Goal: Use online tool/utility: Utilize a website feature to perform a specific function

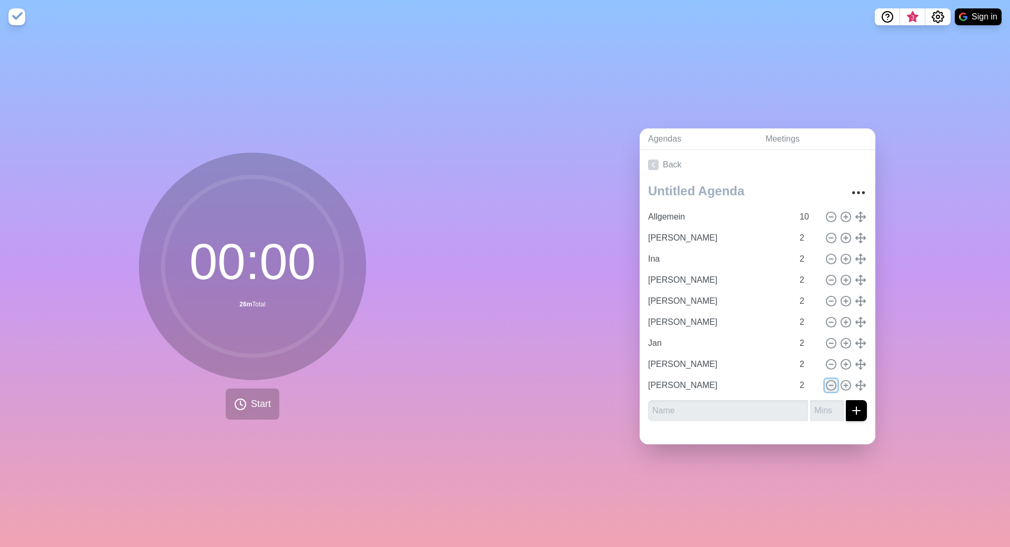
click at [808, 369] on icon at bounding box center [832, 385] width 12 height 12
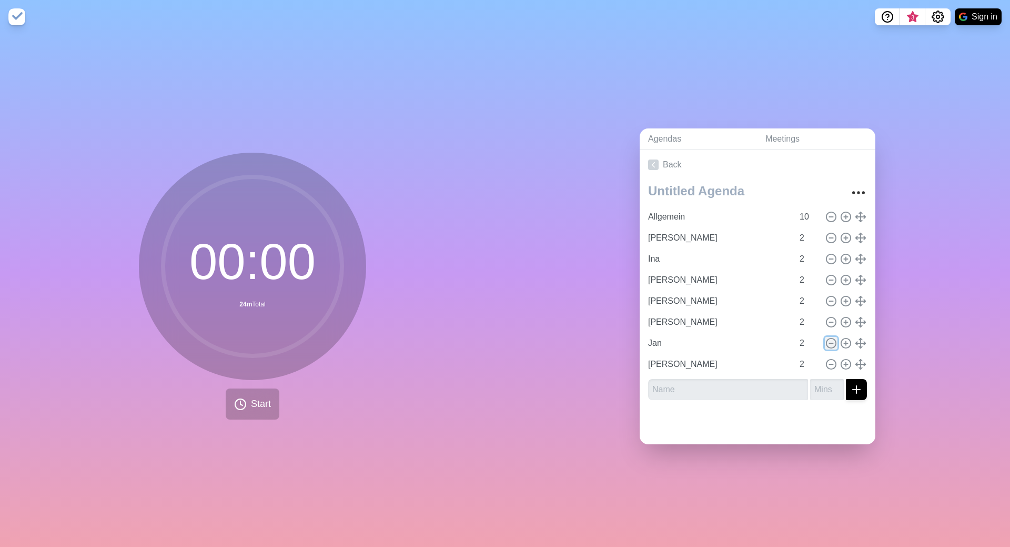
click at [808, 342] on icon at bounding box center [832, 343] width 12 height 12
type input "[PERSON_NAME]"
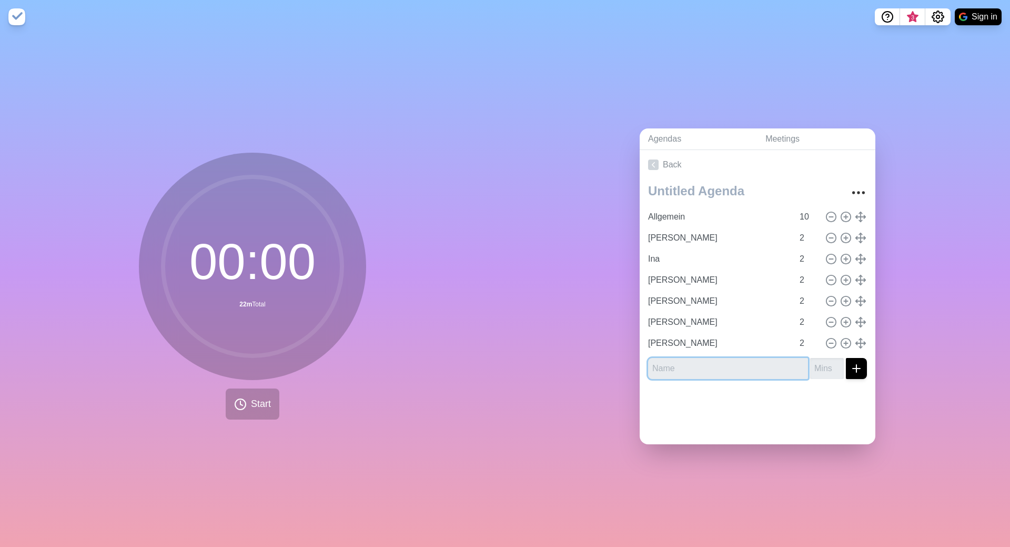
click at [674, 360] on input "text" at bounding box center [728, 368] width 160 height 21
type input "Valerian"
click at [808, 364] on input "1" at bounding box center [827, 368] width 34 height 21
type input "2"
click at [808, 364] on input "2" at bounding box center [827, 368] width 34 height 21
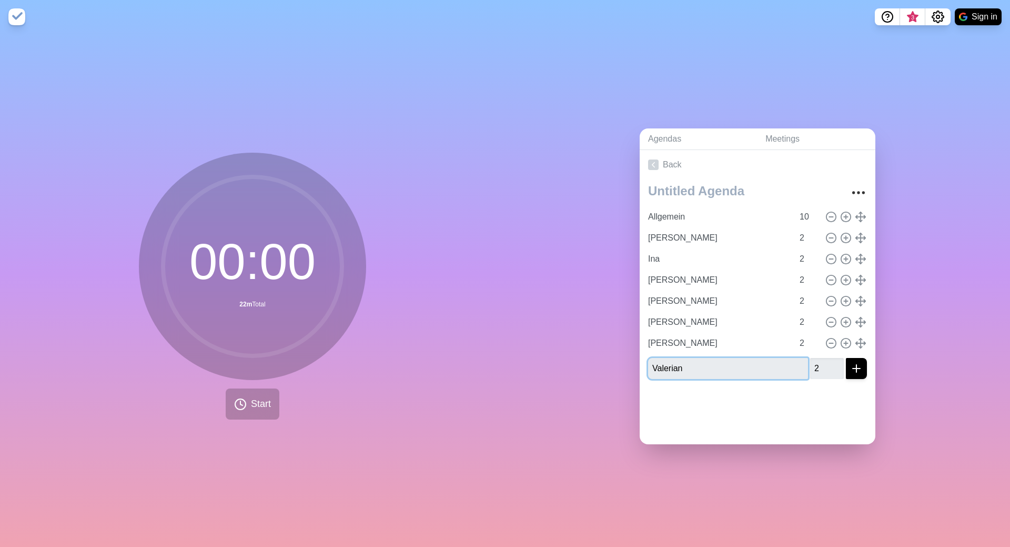
type input "Valerian"
click at [808, 364] on icon "submit" at bounding box center [856, 368] width 13 height 13
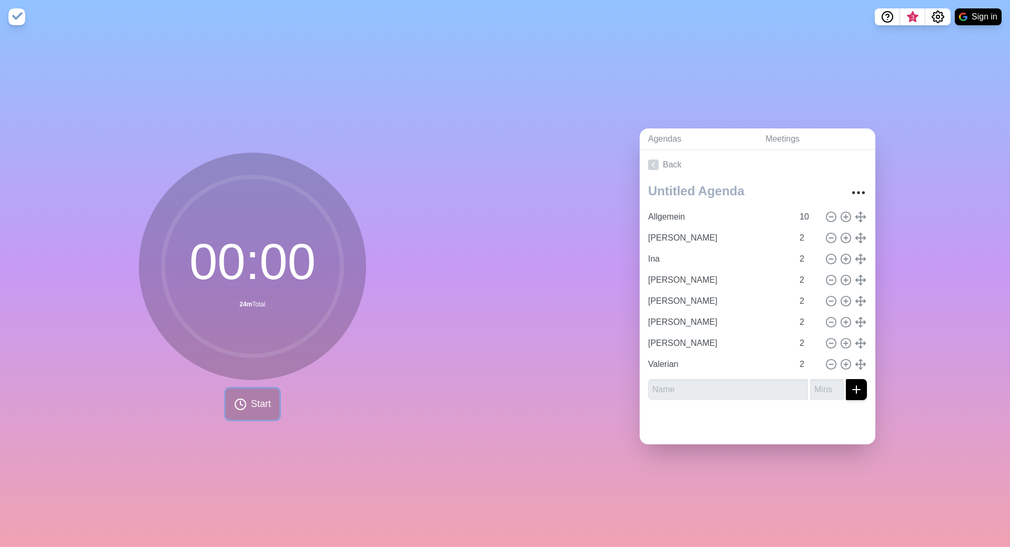
click at [264, 369] on span "Start" at bounding box center [261, 404] width 20 height 14
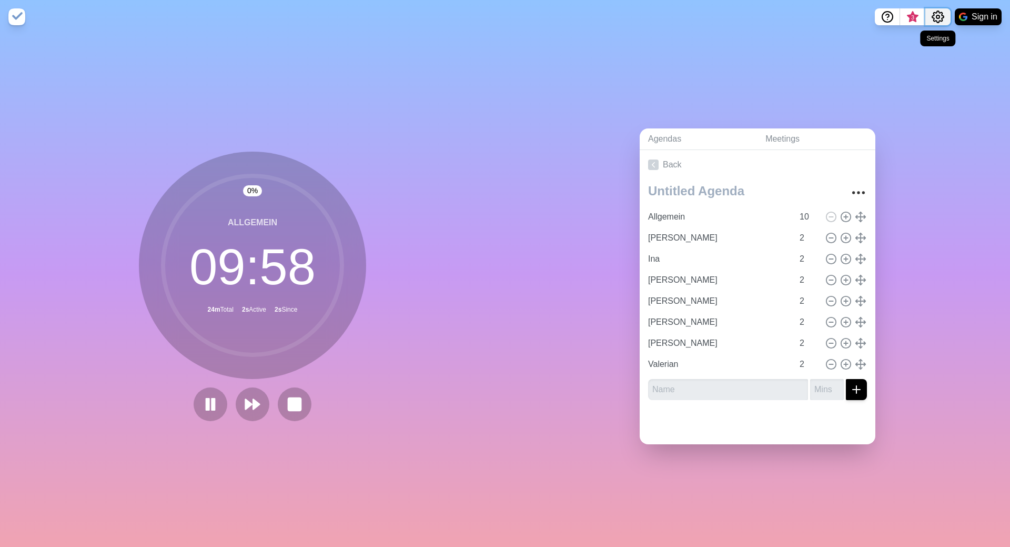
click at [808, 16] on icon "Settings" at bounding box center [938, 17] width 13 height 13
click at [808, 39] on p "Preferences" at bounding box center [903, 40] width 45 height 13
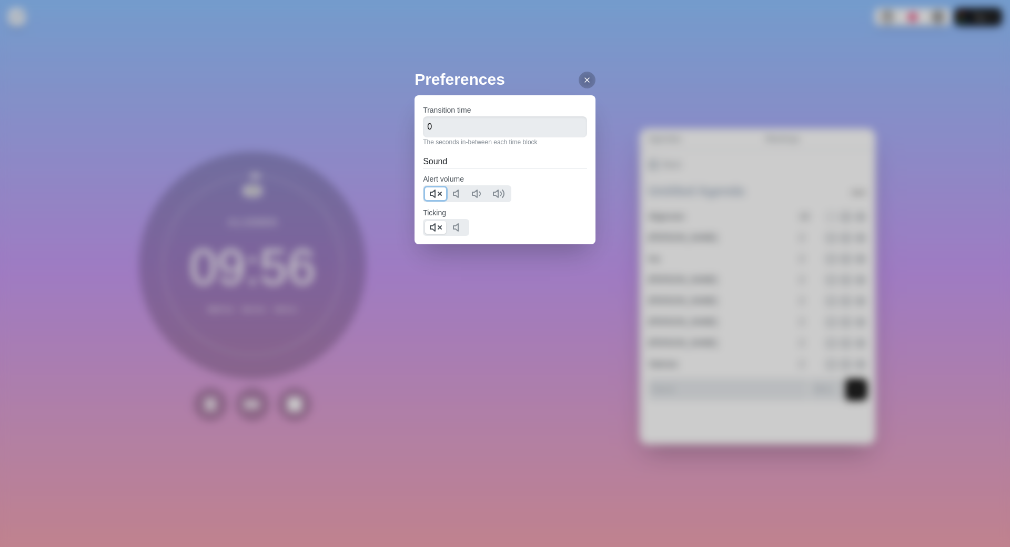
click at [435, 192] on polygon at bounding box center [432, 193] width 5 height 7
click at [435, 229] on polygon at bounding box center [432, 227] width 5 height 7
drag, startPoint x: 583, startPoint y: 75, endPoint x: 487, endPoint y: 143, distance: 117.7
click at [584, 75] on div at bounding box center [587, 80] width 17 height 17
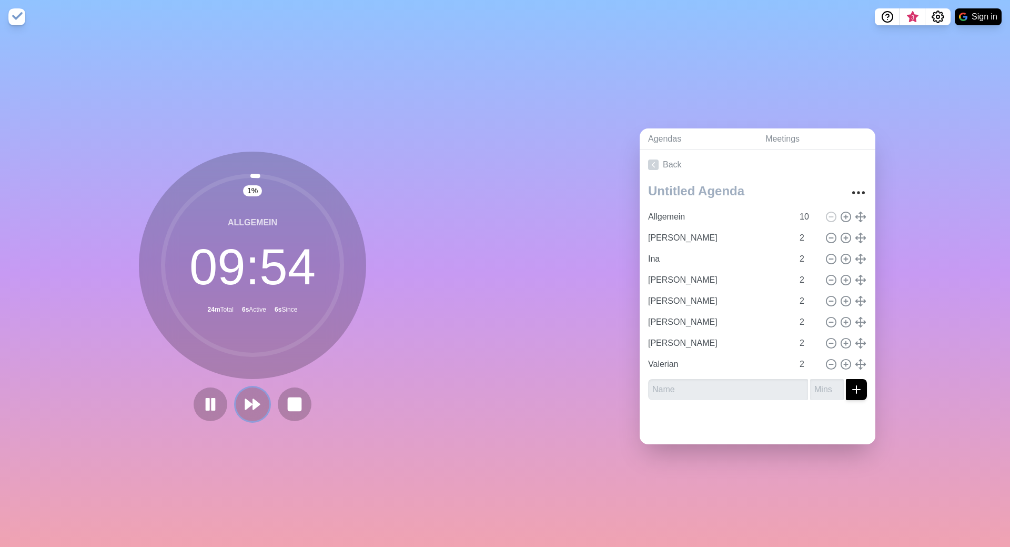
click at [254, 369] on button at bounding box center [253, 404] width 34 height 34
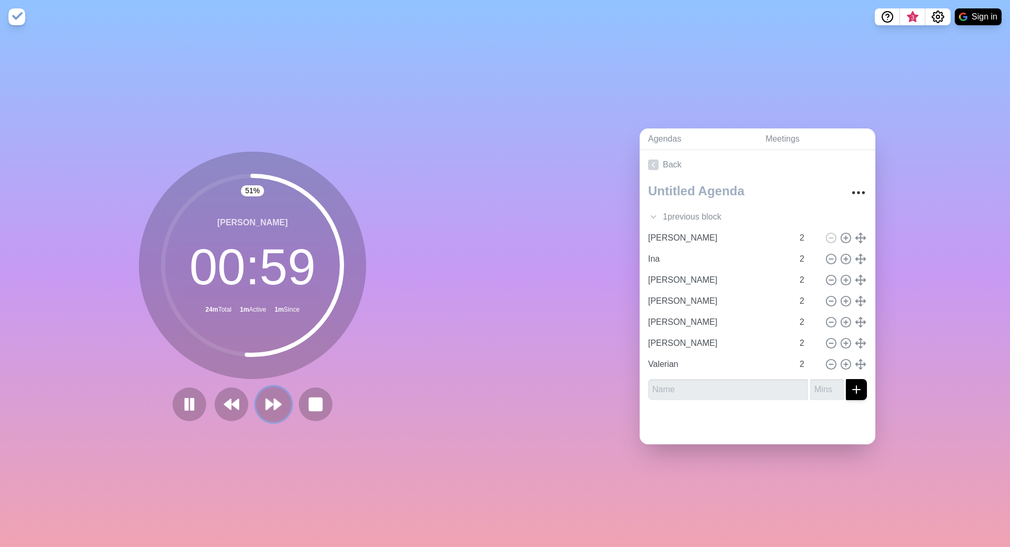
click at [276, 369] on polygon at bounding box center [277, 404] width 7 height 11
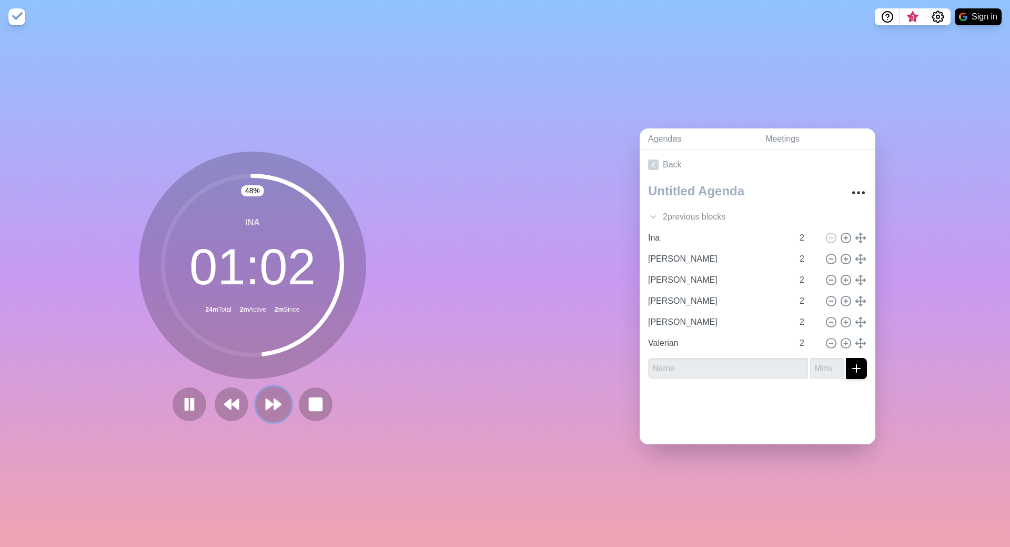
click at [272, 369] on icon at bounding box center [274, 404] width 18 height 18
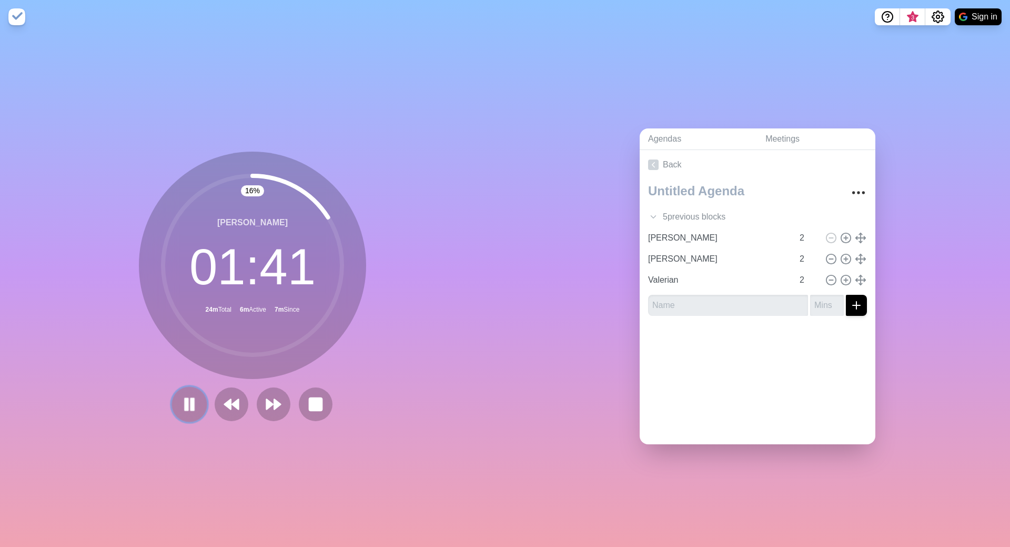
click at [194, 369] on rect at bounding box center [192, 404] width 3 height 12
click at [182, 369] on icon at bounding box center [189, 404] width 18 height 18
click at [274, 369] on polygon at bounding box center [277, 404] width 7 height 11
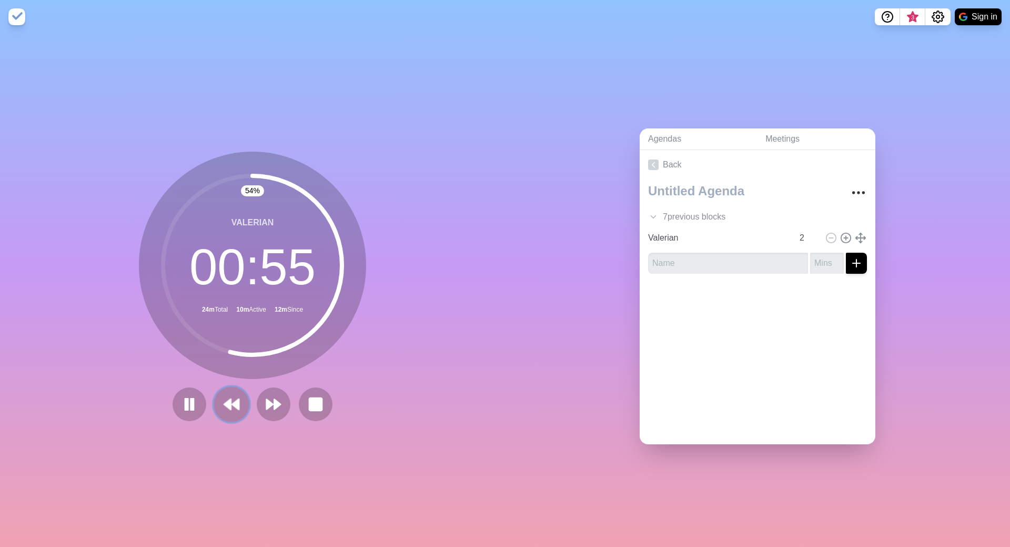
click at [225, 369] on icon at bounding box center [232, 404] width 18 height 18
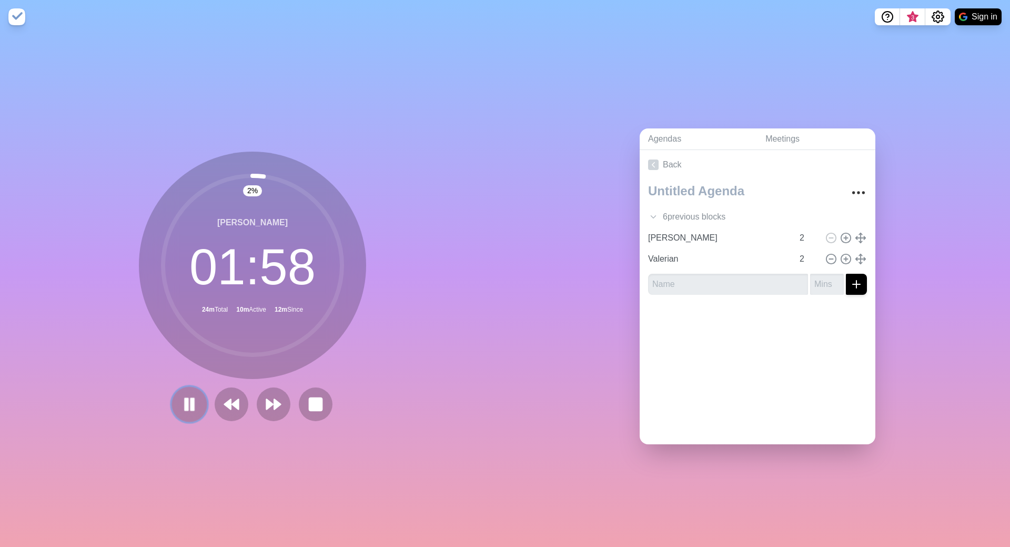
click at [193, 369] on rect at bounding box center [192, 404] width 3 height 12
click at [190, 369] on polygon at bounding box center [189, 403] width 11 height 13
click at [274, 369] on icon at bounding box center [274, 404] width 18 height 18
